Goal: Download file/media

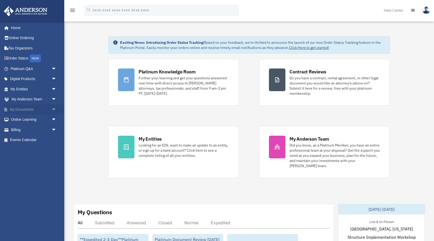
click at [53, 108] on span "arrow_drop_down" at bounding box center [56, 109] width 10 height 11
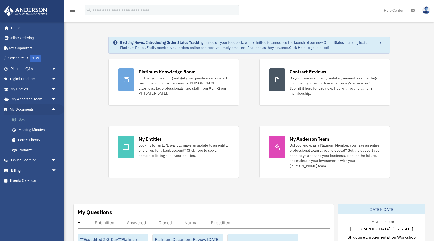
click at [21, 121] on link "Box" at bounding box center [35, 119] width 57 height 10
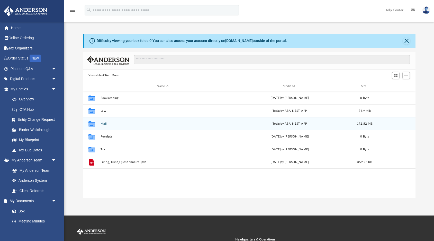
scroll to position [117, 333]
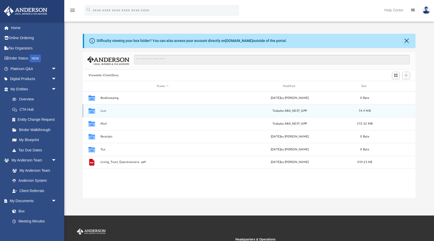
click at [98, 111] on div "Collaborated Folder" at bounding box center [91, 111] width 13 height 8
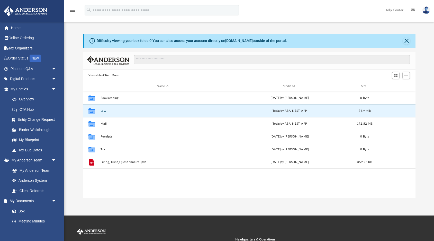
click at [103, 111] on button "Law" at bounding box center [162, 110] width 125 height 3
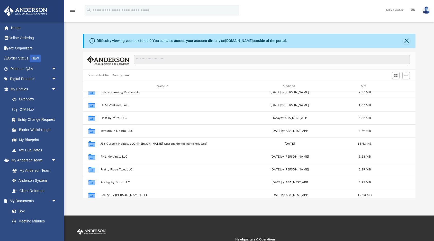
scroll to position [57, 0]
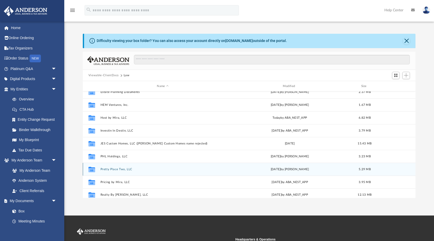
click at [120, 169] on button "Pretty Place Two, LLC" at bounding box center [162, 168] width 125 height 3
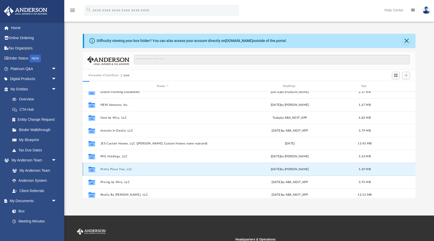
click at [120, 169] on button "Pretty Place Two, LLC" at bounding box center [162, 168] width 125 height 3
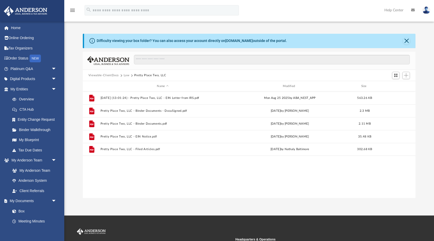
scroll to position [0, 0]
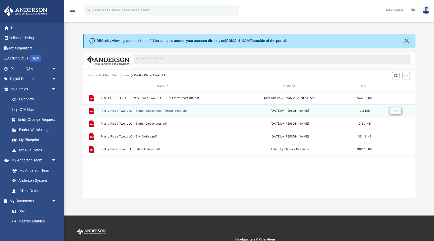
click at [397, 111] on span "More options" at bounding box center [395, 110] width 4 height 3
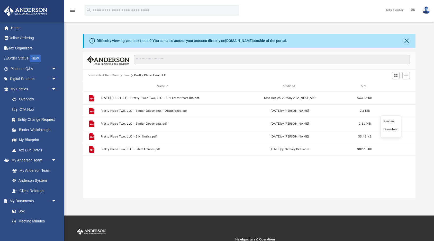
click at [392, 128] on li "Download" at bounding box center [390, 128] width 15 height 5
